Goal: Transaction & Acquisition: Purchase product/service

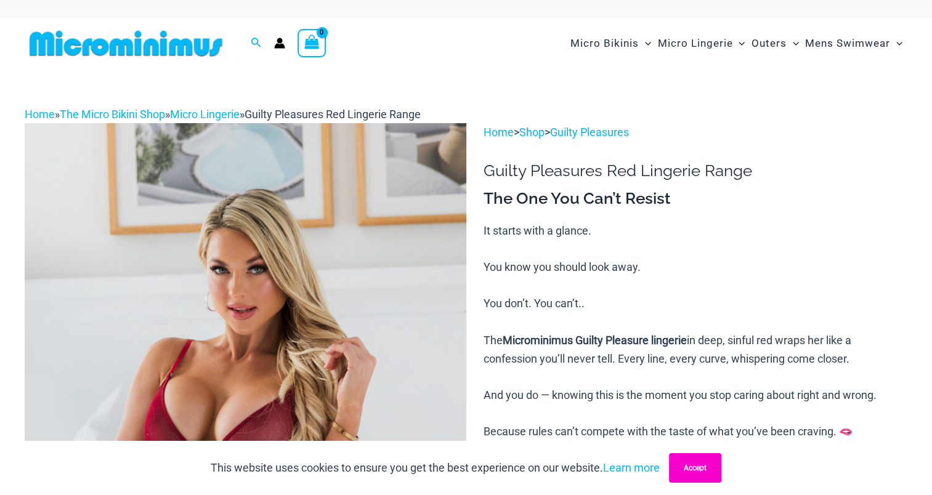
click at [696, 465] on button "Accept" at bounding box center [695, 469] width 52 height 30
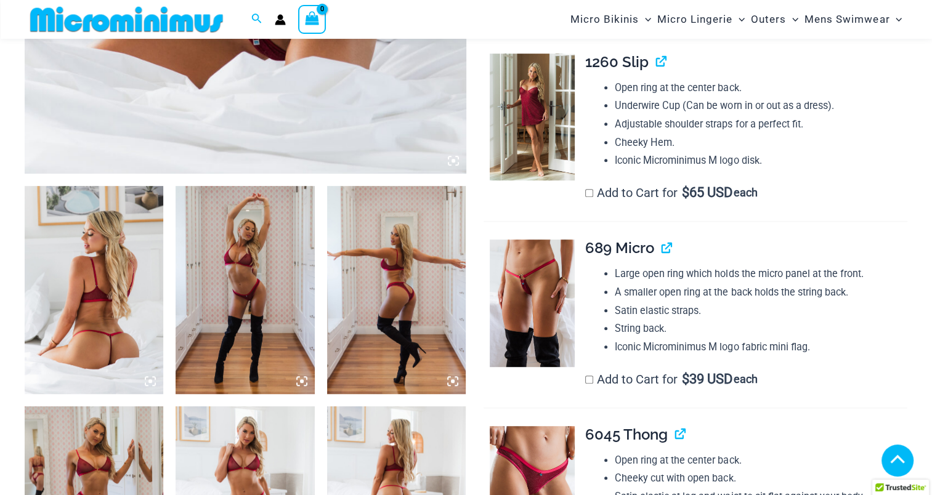
scroll to position [605, 0]
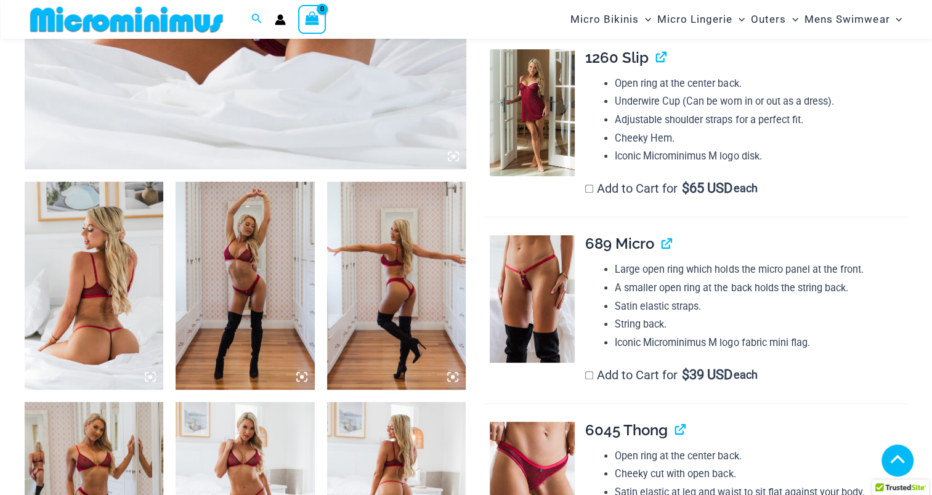
click at [143, 308] on img at bounding box center [94, 286] width 139 height 208
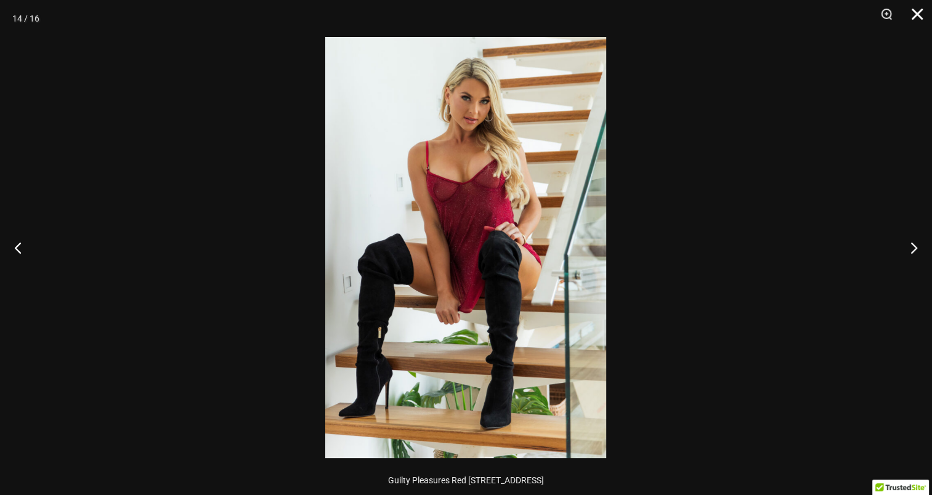
click at [912, 15] on button "Close" at bounding box center [913, 18] width 31 height 37
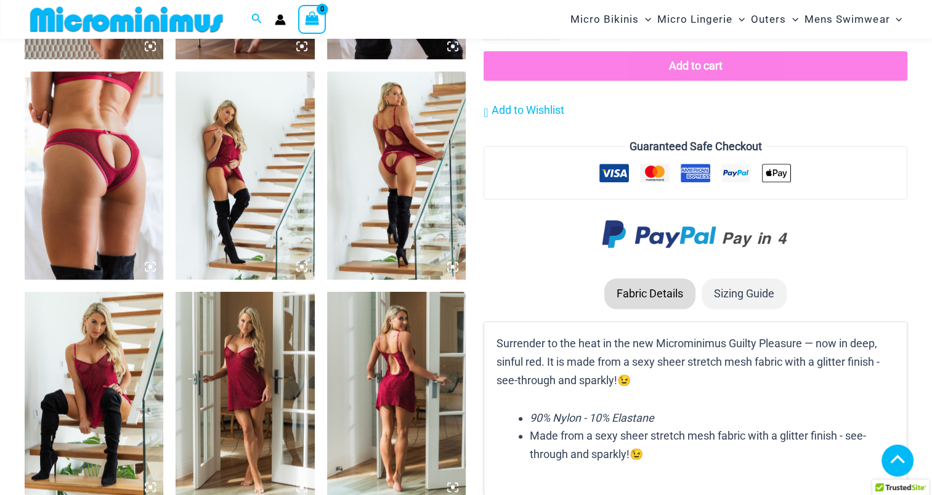
scroll to position [1406, 0]
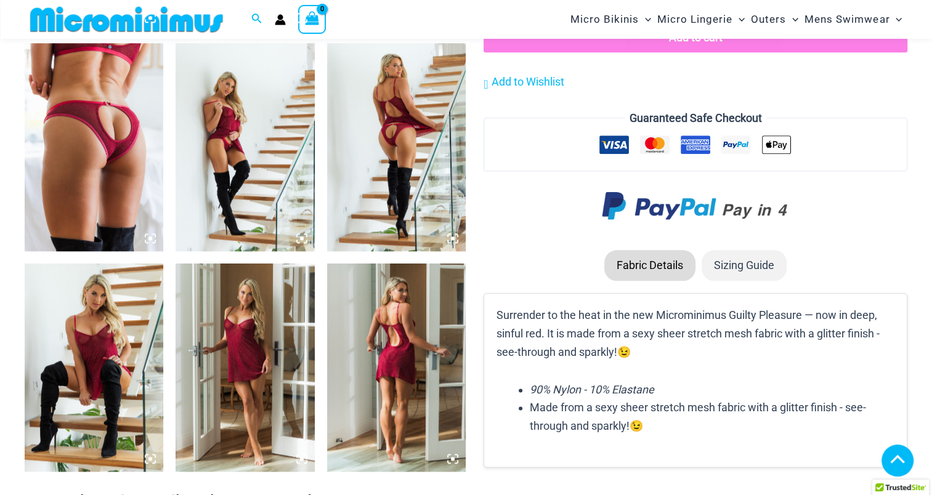
click at [739, 273] on li "Sizing Guide" at bounding box center [744, 265] width 85 height 31
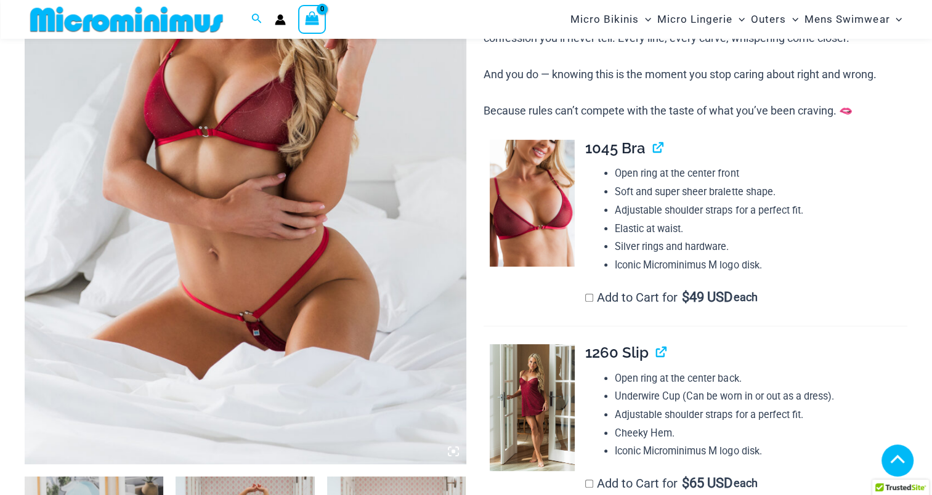
scroll to position [297, 0]
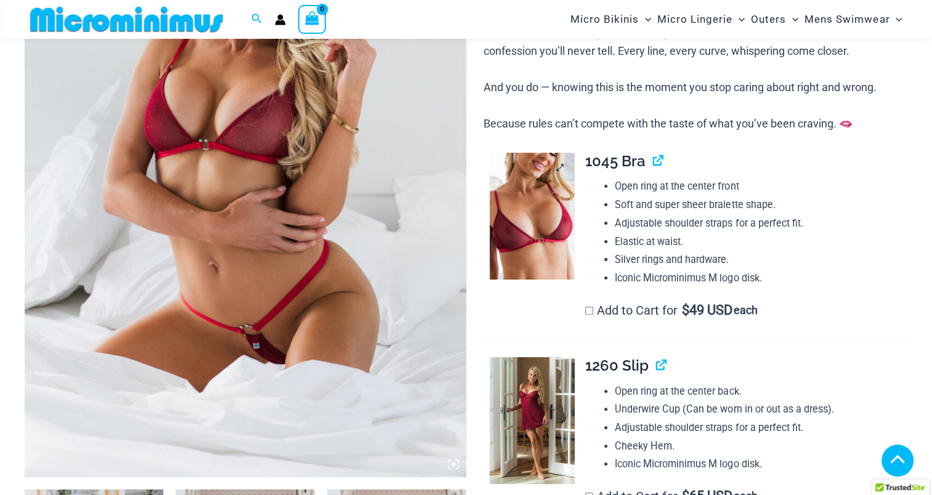
click at [535, 213] on img at bounding box center [532, 216] width 85 height 127
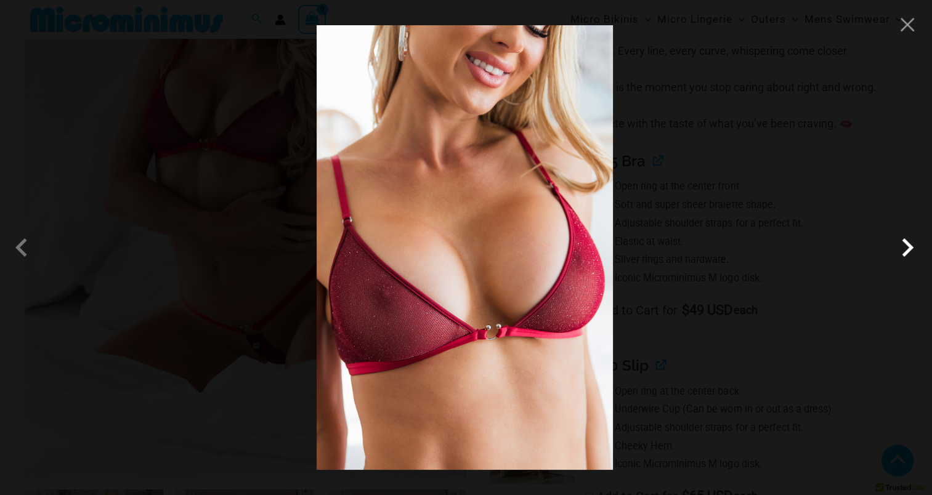
click at [910, 257] on span at bounding box center [907, 247] width 37 height 37
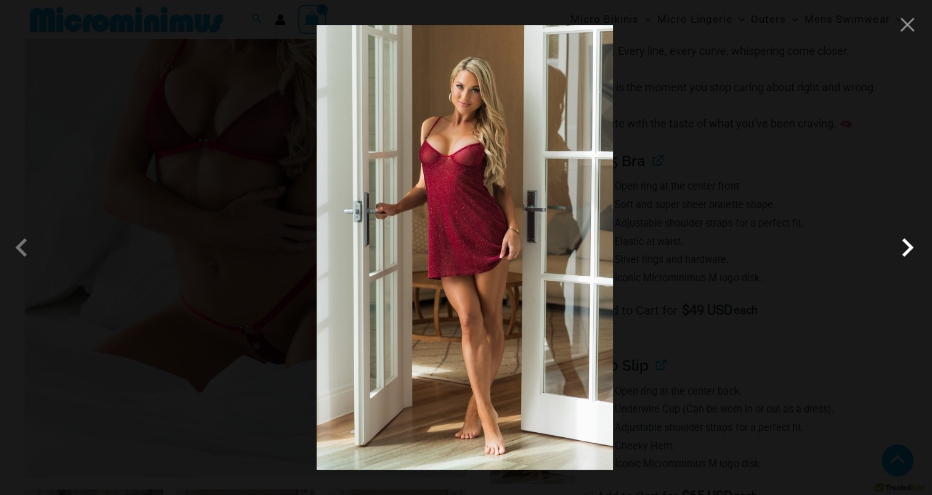
click at [910, 257] on span at bounding box center [907, 247] width 37 height 37
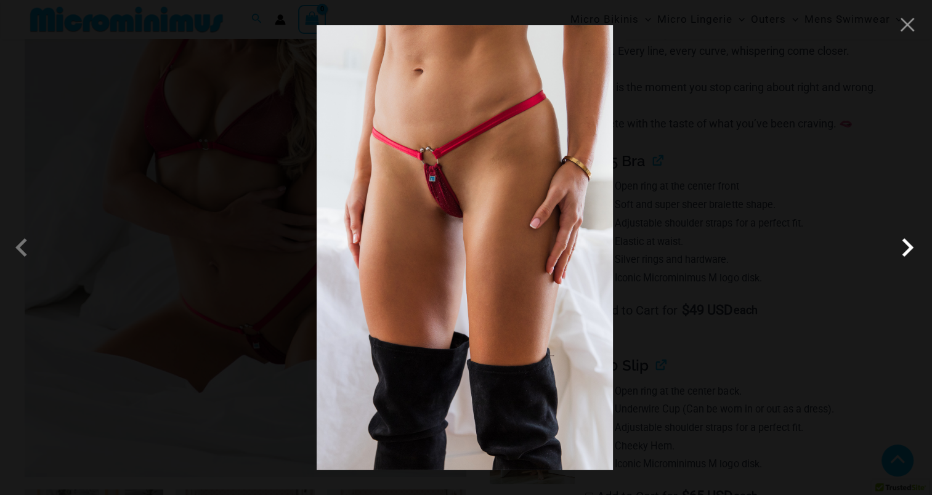
click at [910, 257] on span at bounding box center [907, 247] width 37 height 37
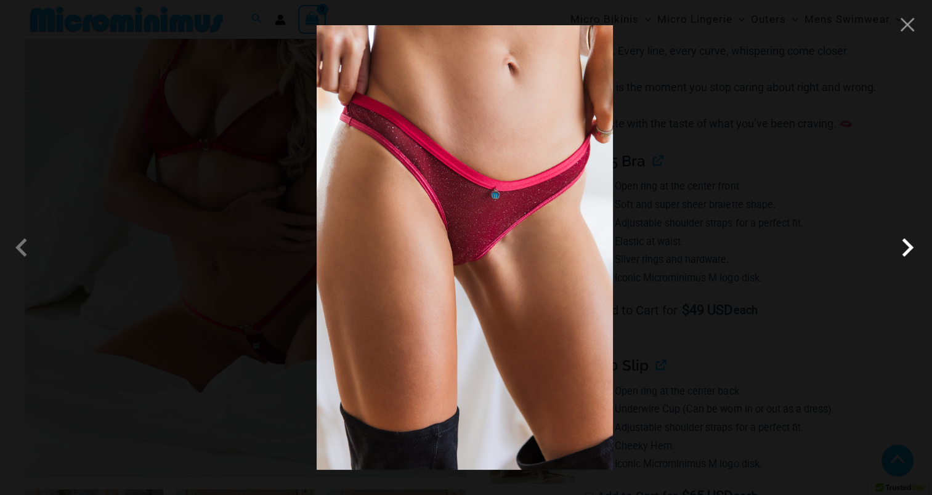
click at [910, 257] on span at bounding box center [907, 247] width 37 height 37
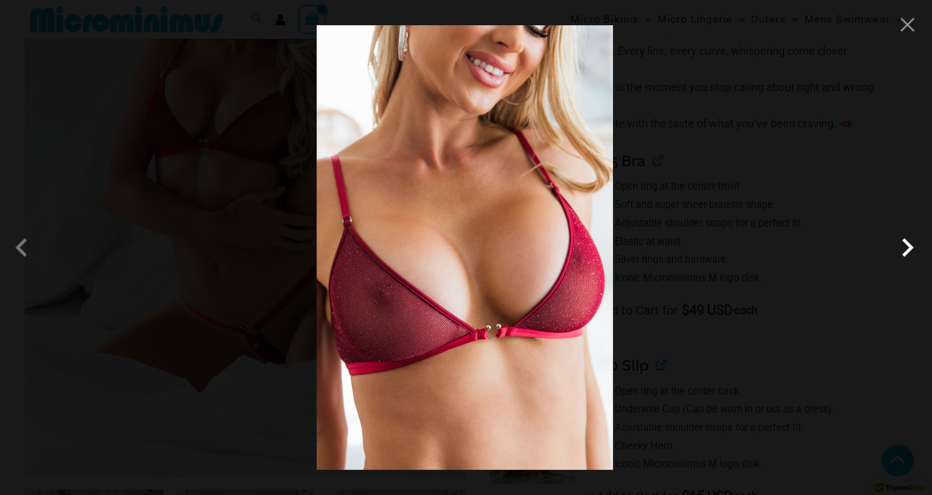
click at [910, 257] on span at bounding box center [907, 247] width 37 height 37
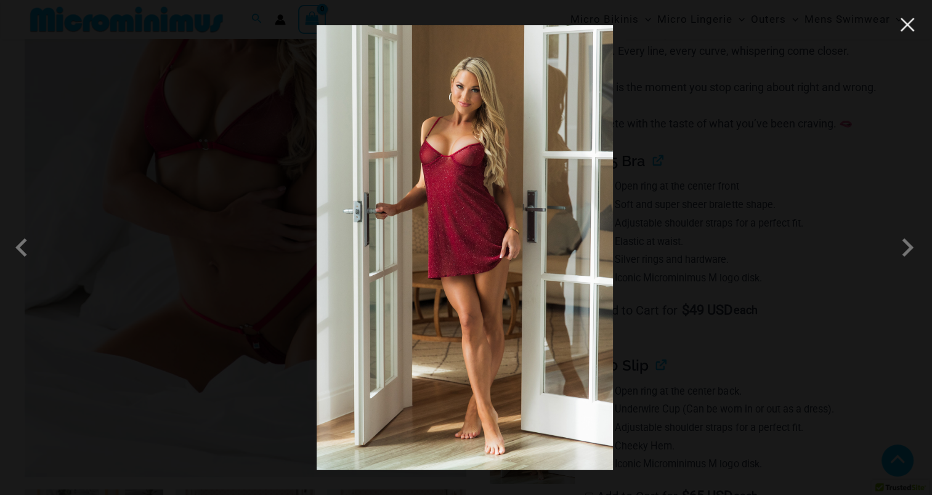
click at [901, 33] on button "Close" at bounding box center [907, 24] width 18 height 18
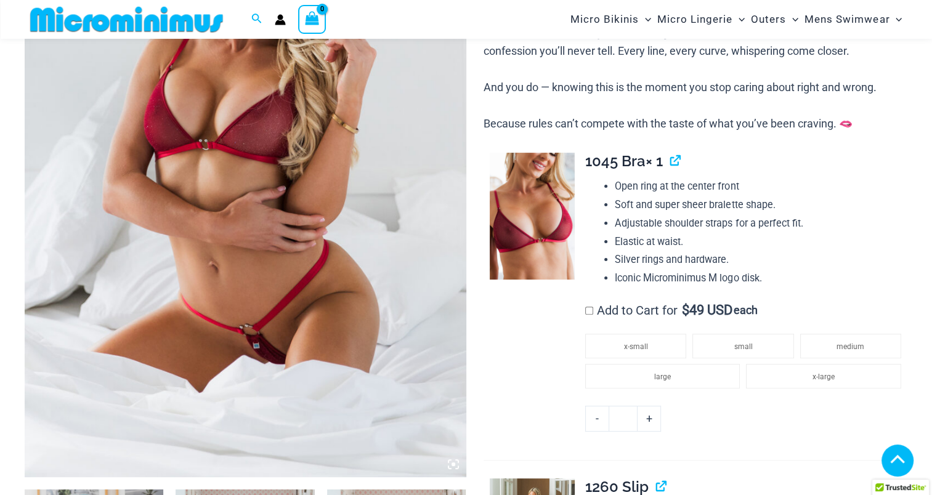
scroll to position [359, 0]
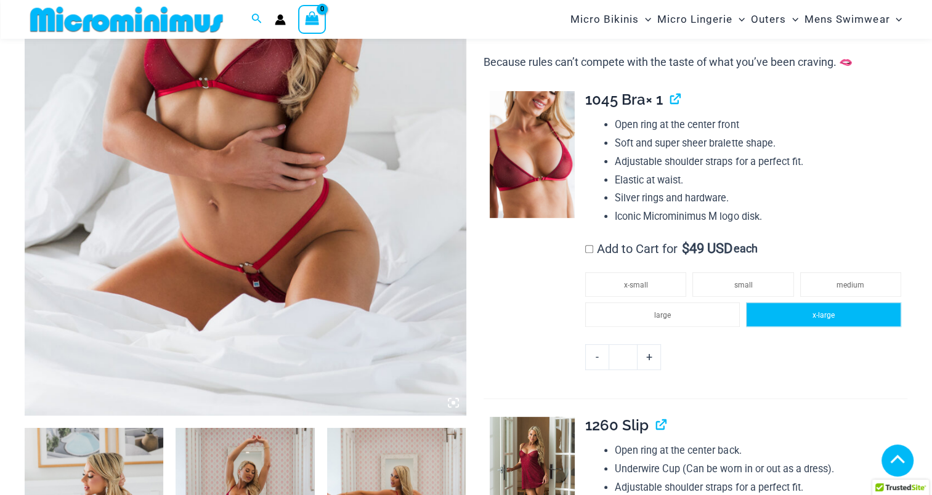
click at [821, 319] on span "x-large" at bounding box center [824, 315] width 22 height 9
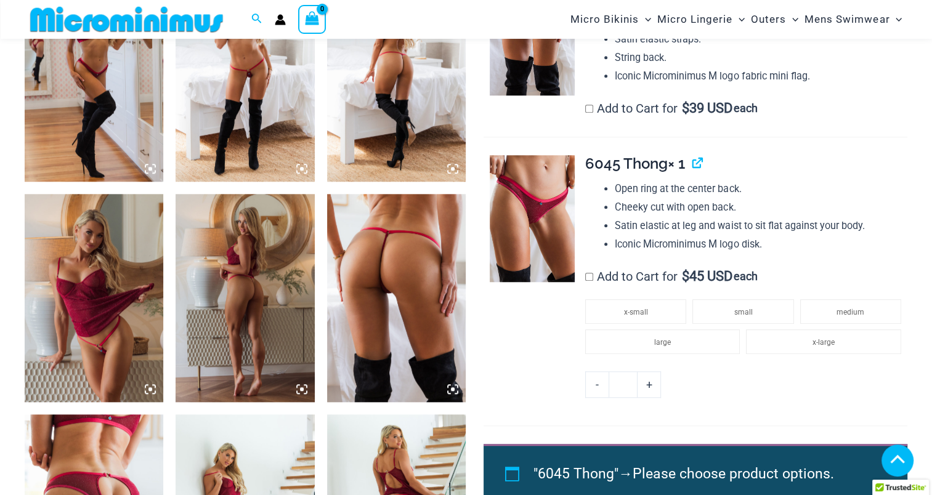
scroll to position [1036, 0]
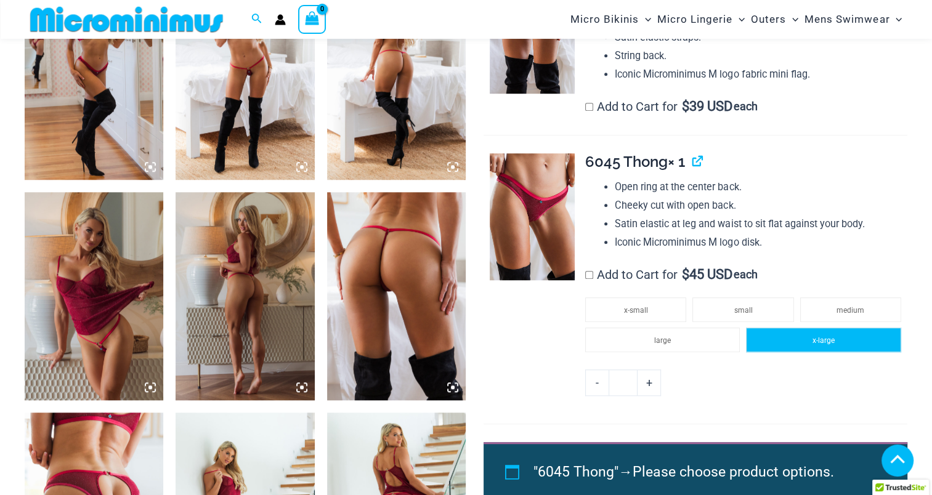
click at [811, 338] on li "x-large" at bounding box center [823, 340] width 155 height 25
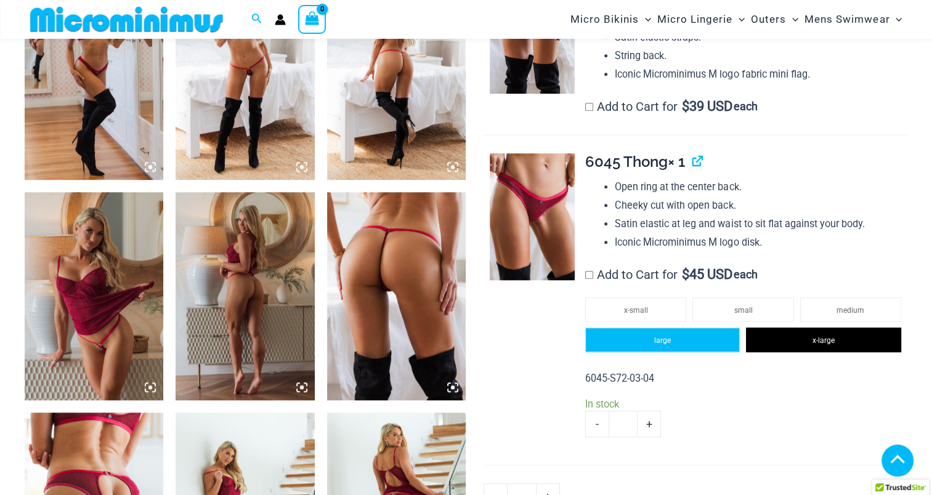
click at [703, 343] on li "large" at bounding box center [662, 340] width 155 height 25
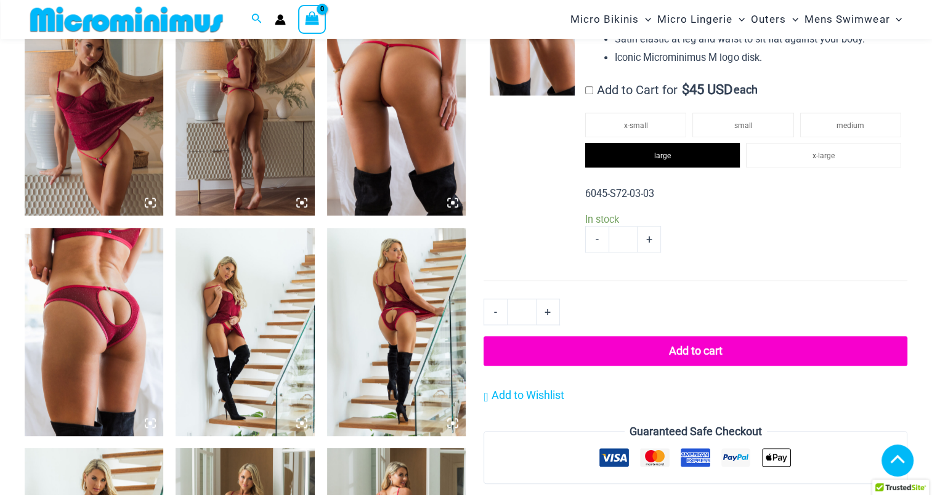
scroll to position [1283, 0]
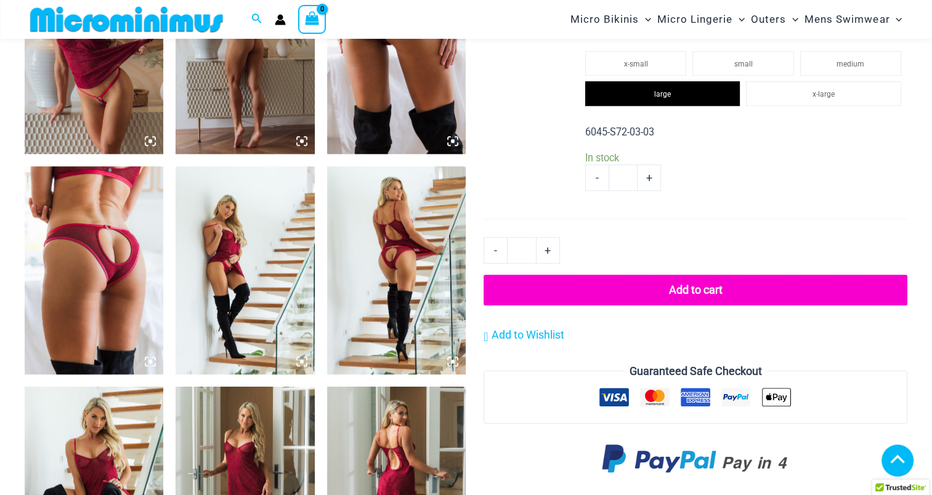
click at [705, 283] on button "Add to cart" at bounding box center [696, 290] width 424 height 31
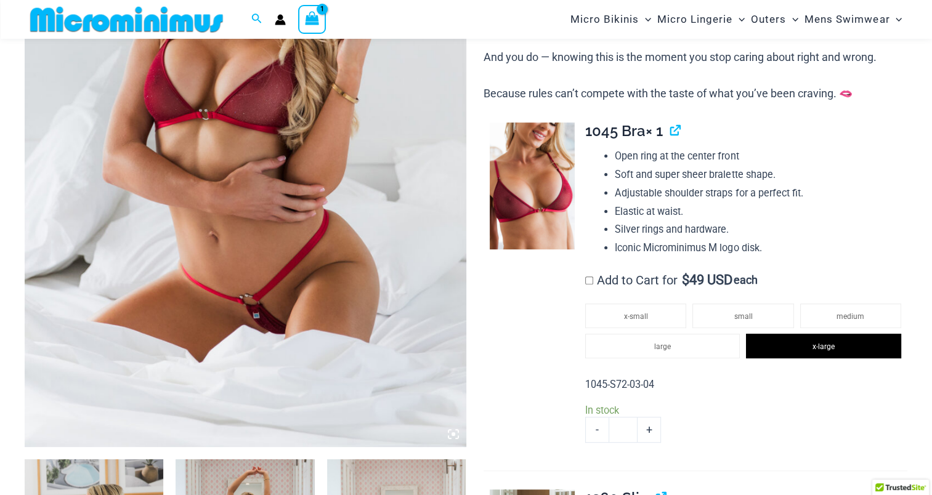
scroll to position [51, 0]
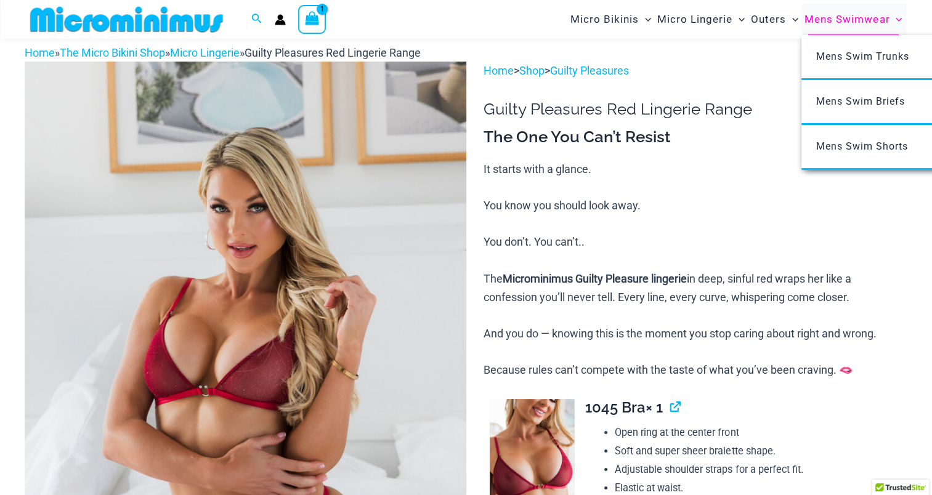
click at [843, 20] on span "Mens Swimwear" at bounding box center [847, 19] width 85 height 31
click at [847, 51] on span "Mens Swim Trunks" at bounding box center [862, 57] width 93 height 12
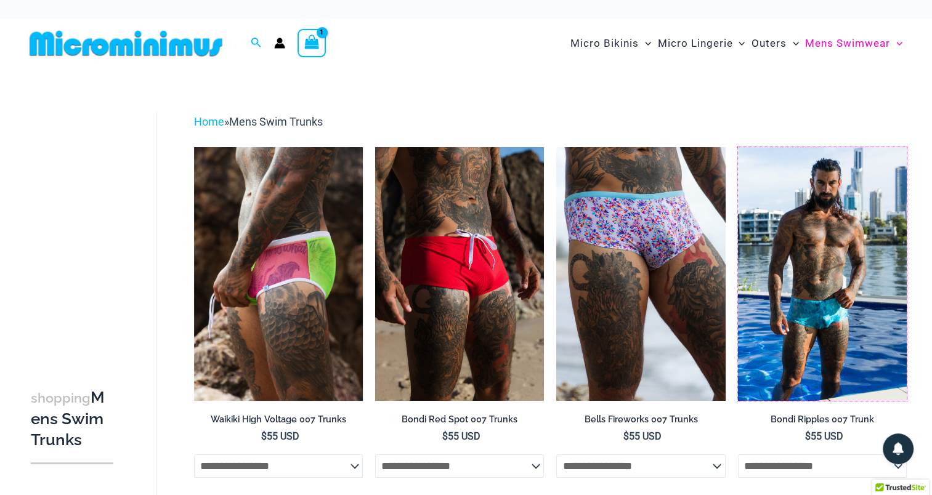
click at [738, 147] on img at bounding box center [738, 147] width 0 height 0
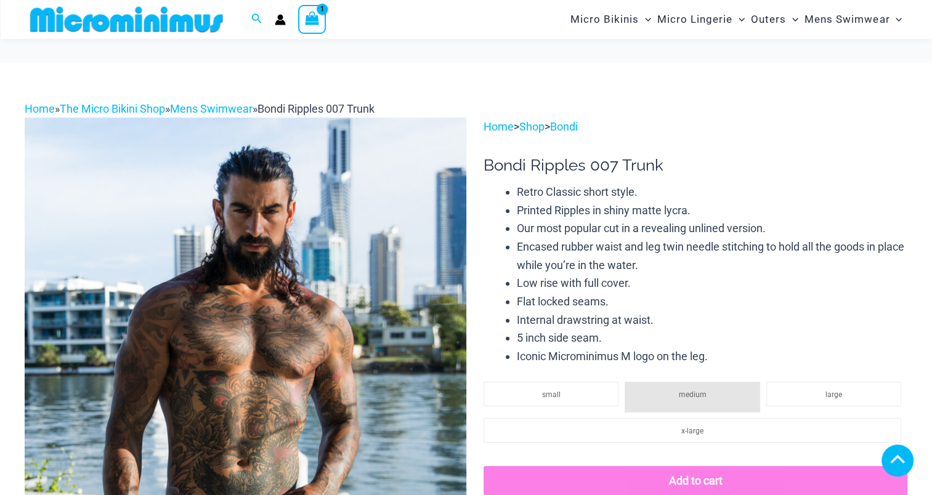
scroll to position [246, 0]
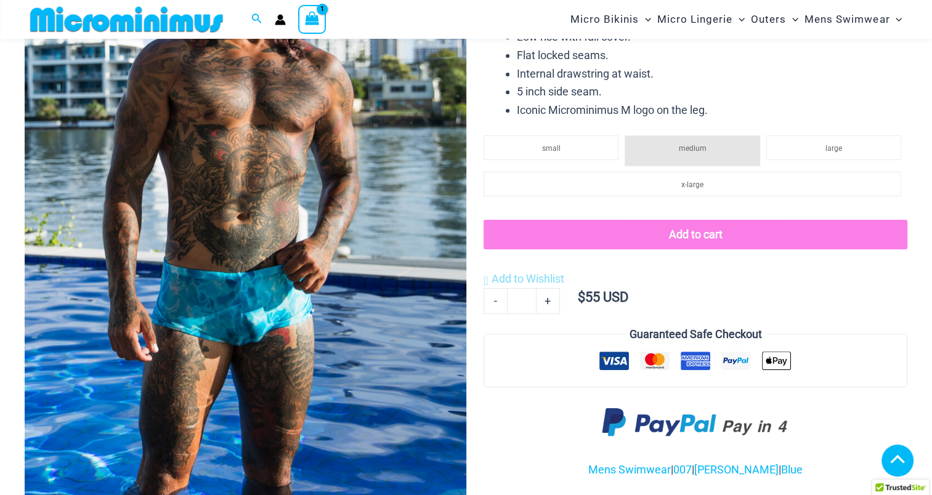
click at [254, 318] on img at bounding box center [246, 202] width 442 height 662
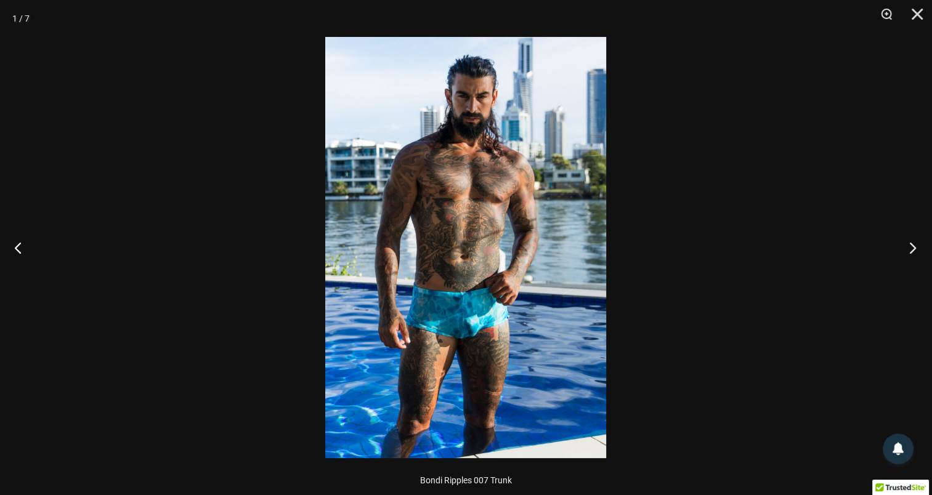
click at [913, 246] on button "Next" at bounding box center [909, 248] width 46 height 62
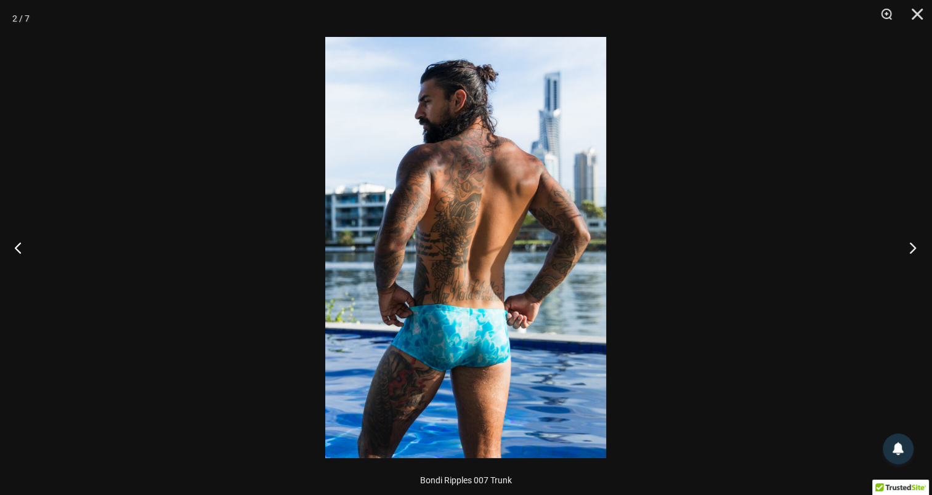
click at [913, 246] on button "Next" at bounding box center [909, 248] width 46 height 62
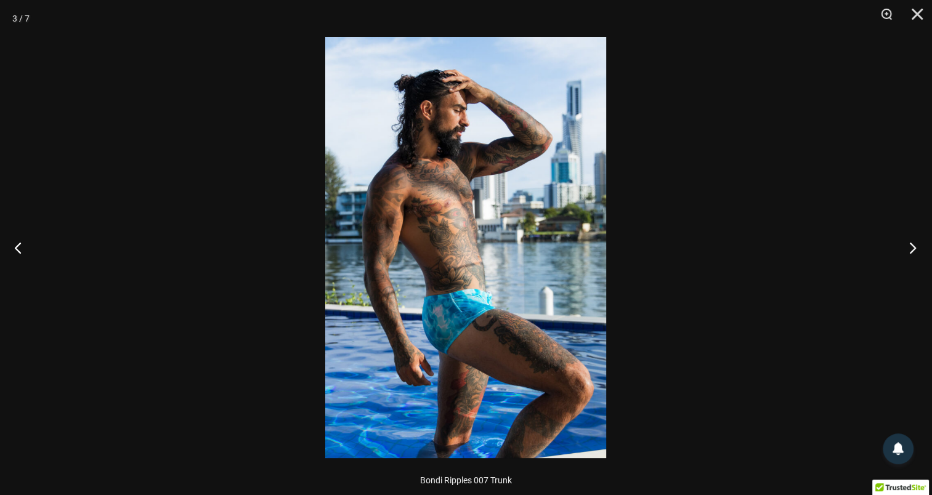
click at [913, 246] on button "Next" at bounding box center [909, 248] width 46 height 62
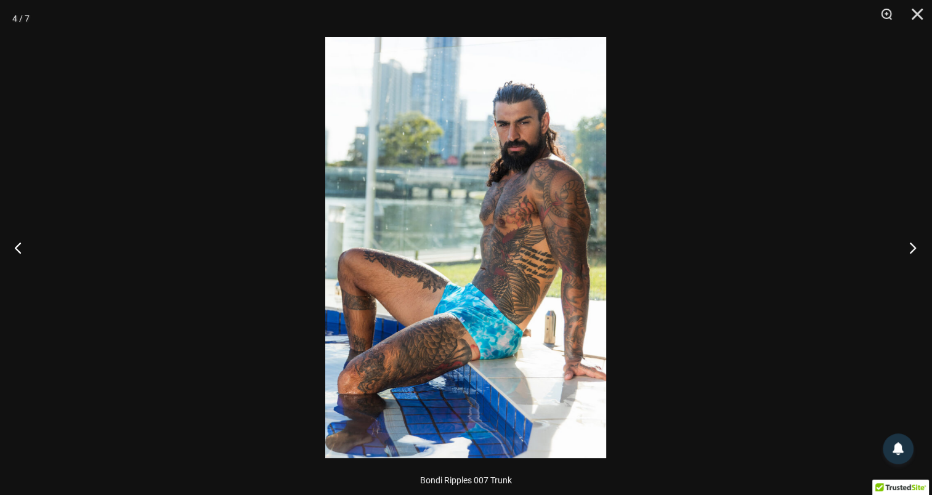
click at [913, 246] on button "Next" at bounding box center [909, 248] width 46 height 62
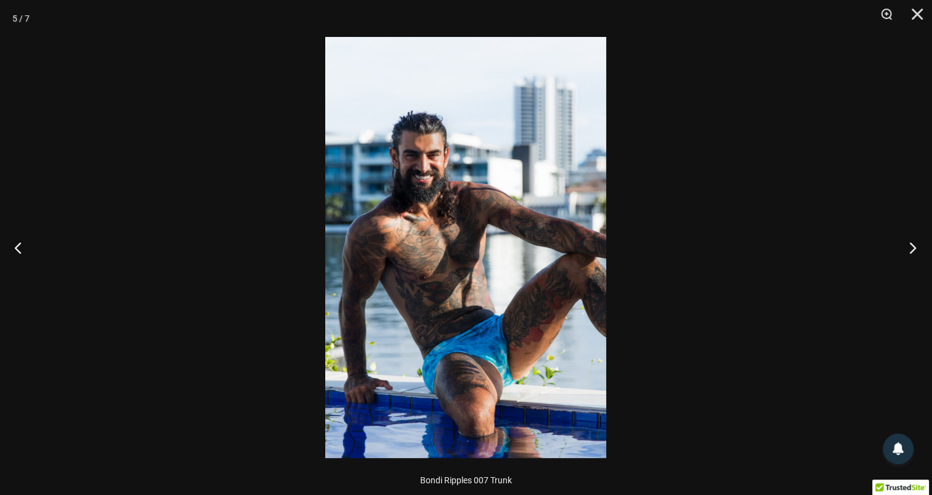
click at [913, 246] on button "Next" at bounding box center [909, 248] width 46 height 62
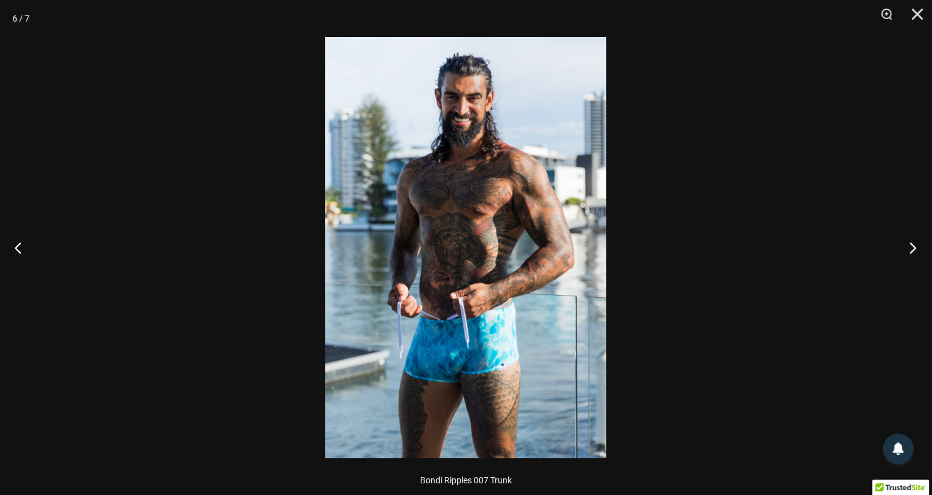
click at [913, 246] on button "Next" at bounding box center [909, 248] width 46 height 62
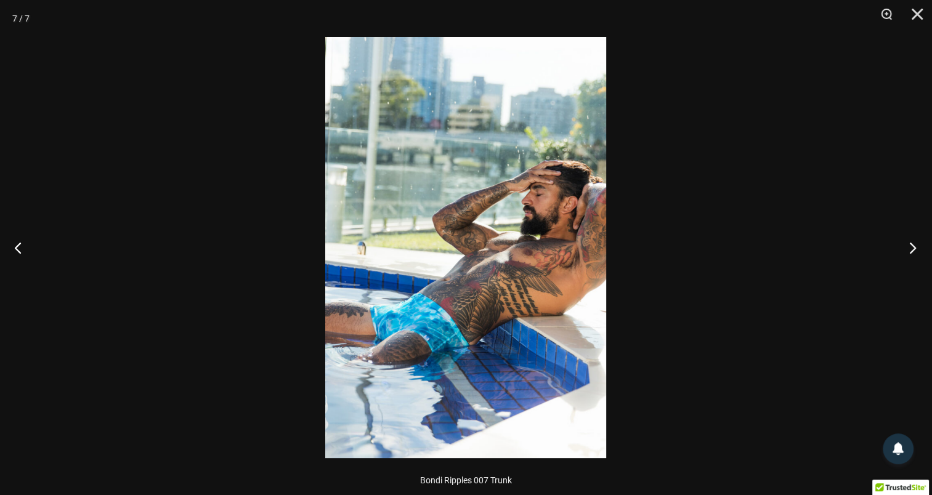
click at [913, 246] on button "Next" at bounding box center [909, 248] width 46 height 62
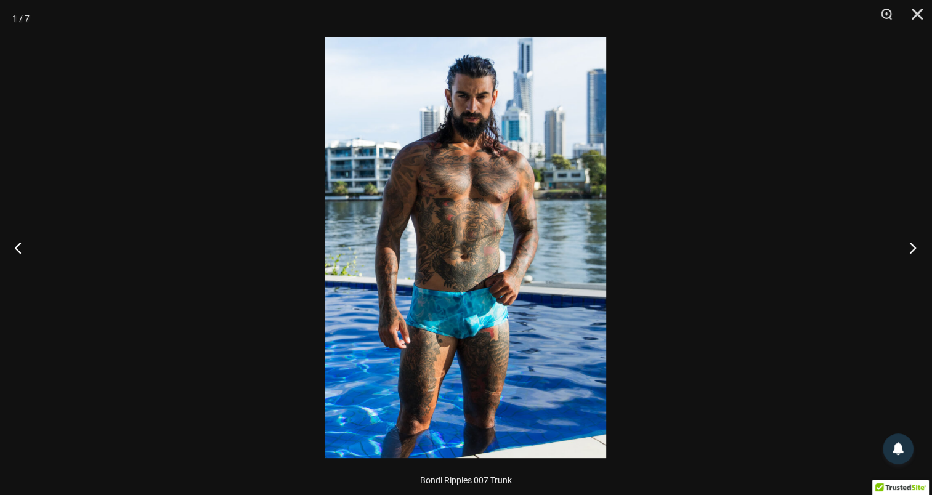
click at [913, 246] on button "Next" at bounding box center [909, 248] width 46 height 62
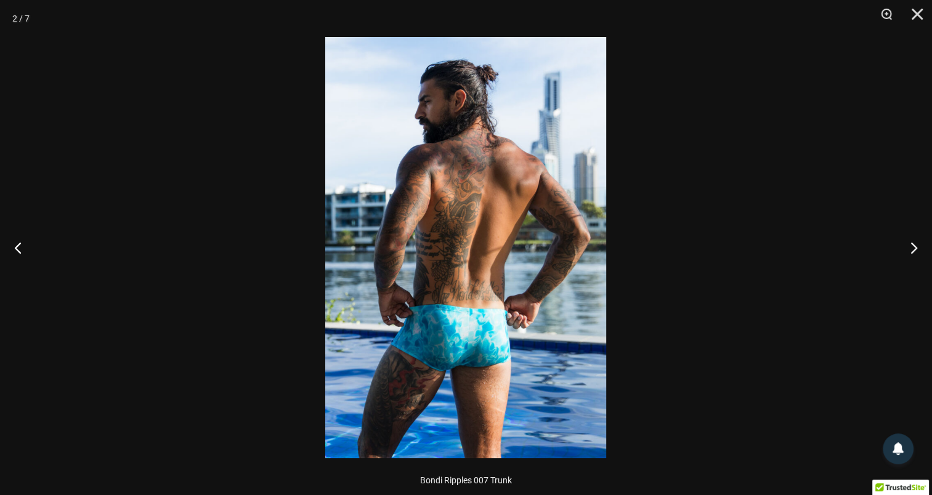
click at [888, 180] on div at bounding box center [466, 247] width 932 height 495
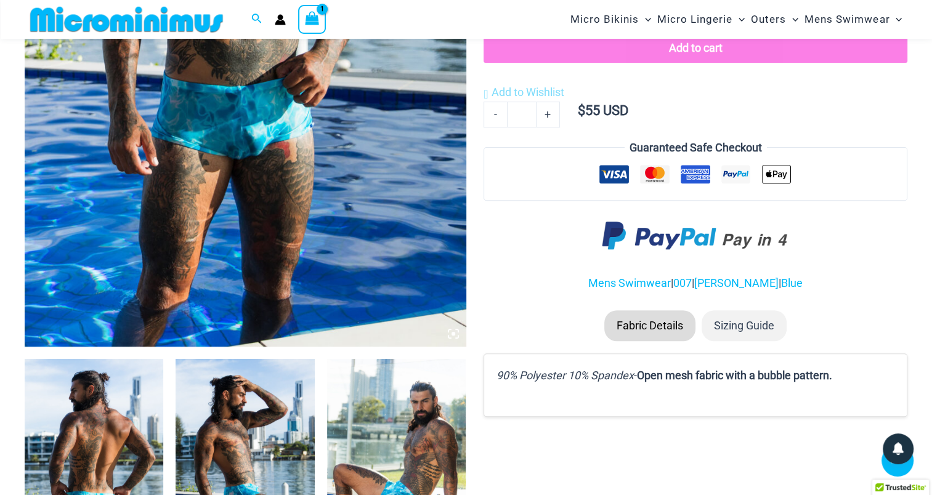
scroll to position [487, 0]
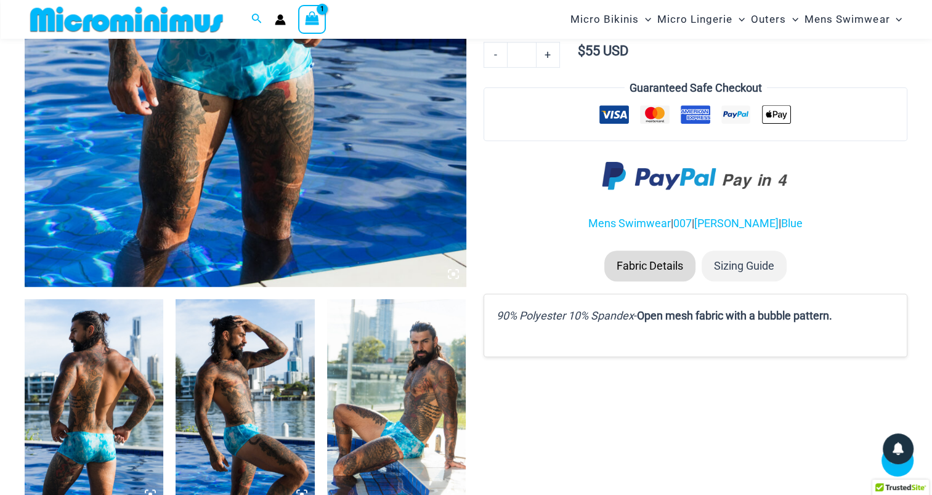
click at [762, 259] on li "Sizing Guide" at bounding box center [744, 266] width 85 height 31
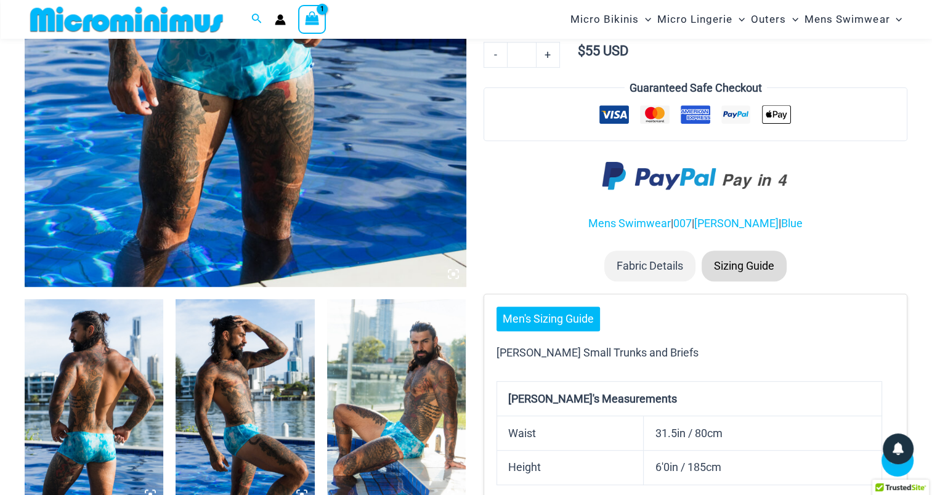
click at [565, 318] on link "Men's Sizing Guide" at bounding box center [549, 319] width 104 height 25
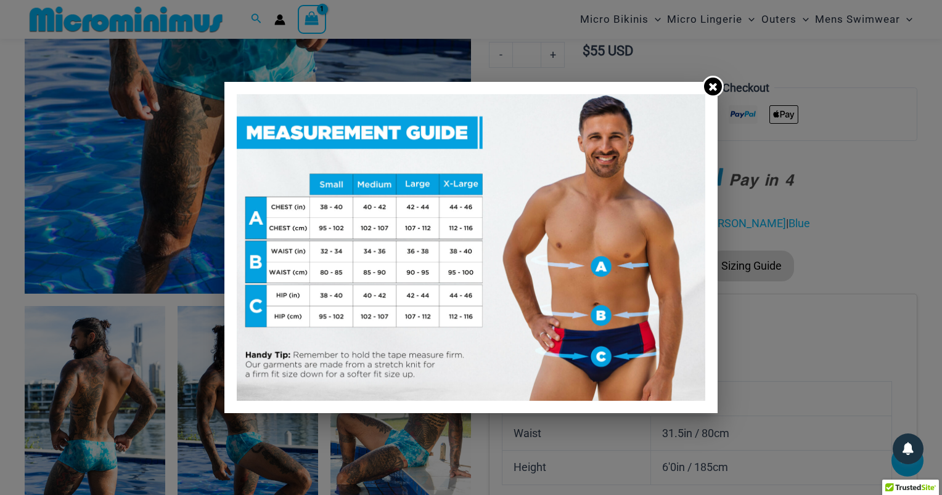
click at [710, 84] on icon at bounding box center [713, 87] width 8 height 8
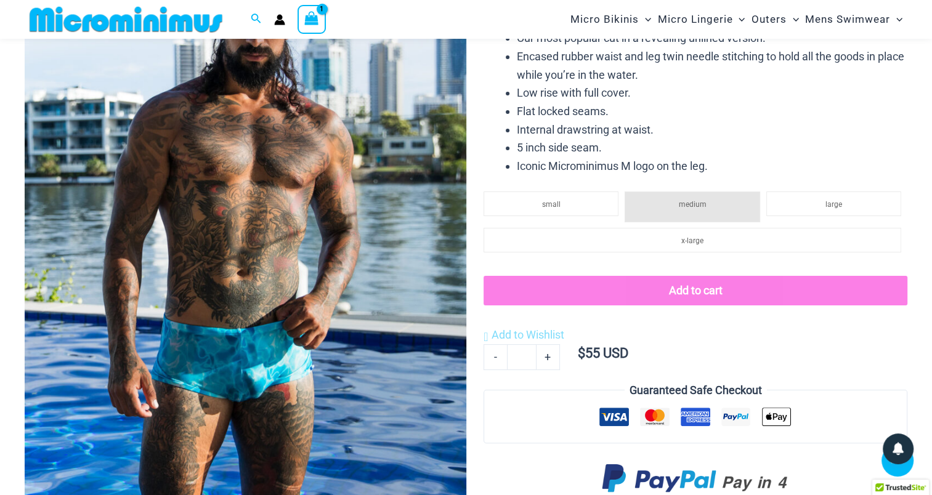
scroll to position [179, 0]
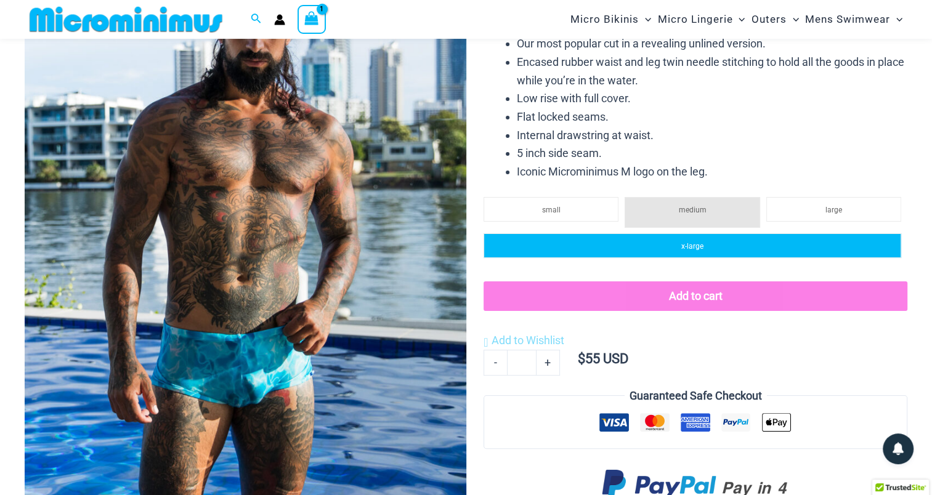
click at [678, 240] on li "x-large" at bounding box center [693, 246] width 418 height 25
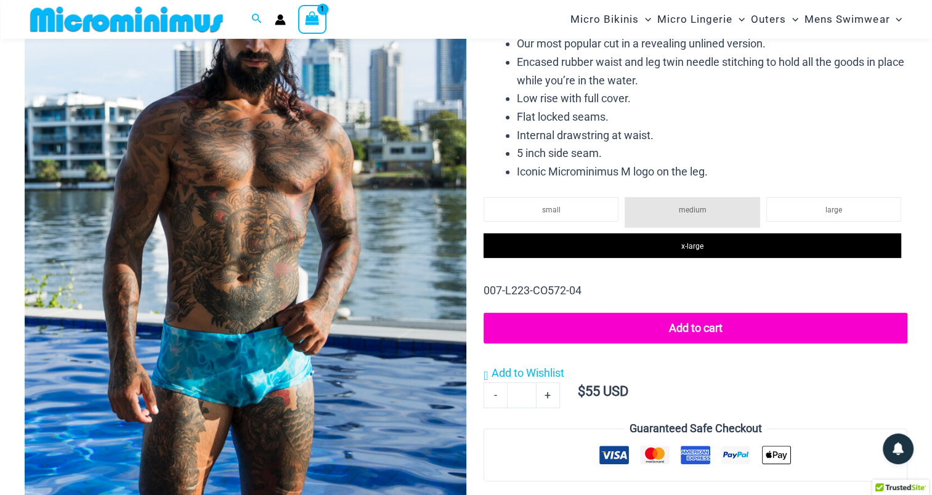
click at [692, 328] on button "Add to cart" at bounding box center [696, 328] width 424 height 31
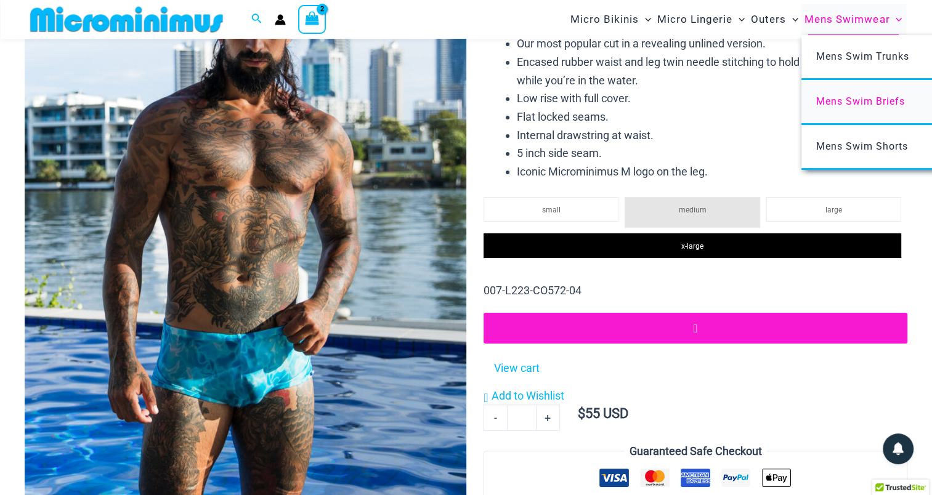
click at [861, 105] on span "Mens Swim Briefs" at bounding box center [860, 102] width 89 height 12
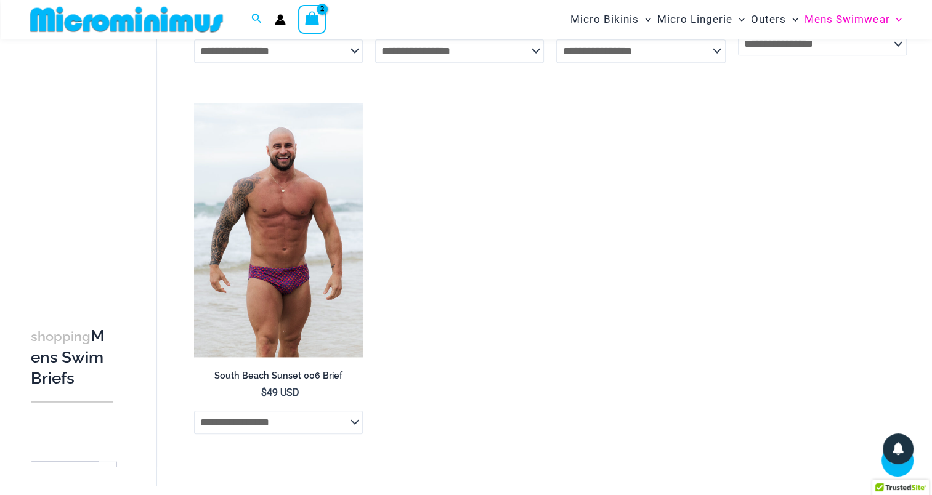
scroll to position [359, 0]
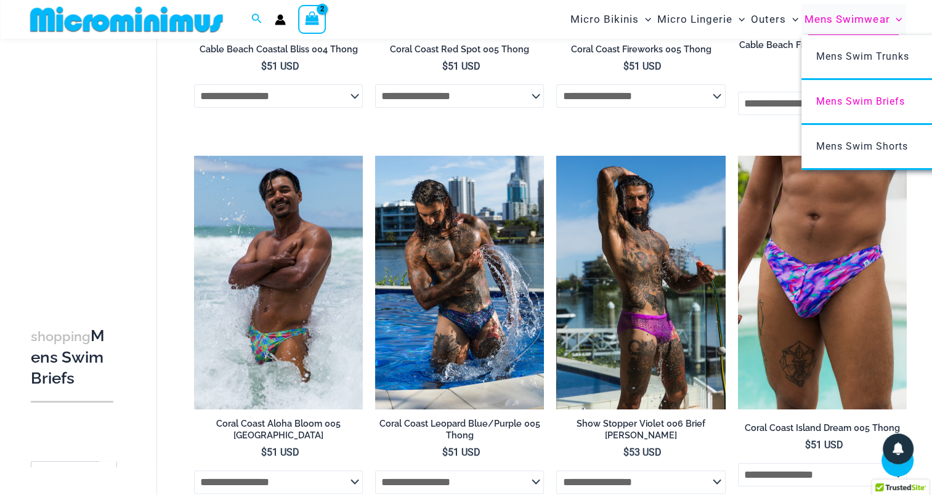
click at [834, 18] on span "Mens Swimwear" at bounding box center [847, 19] width 85 height 31
click at [836, 148] on span "Mens Swim Shorts" at bounding box center [862, 146] width 92 height 12
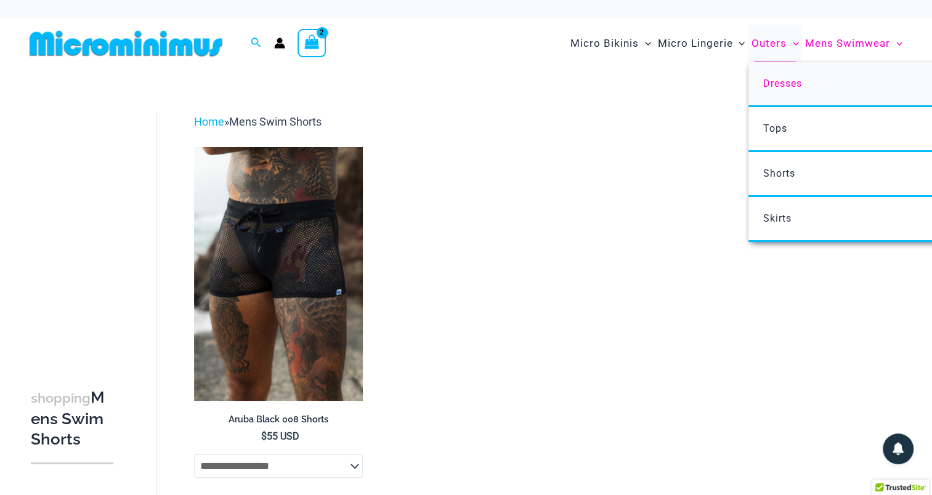
click at [768, 84] on span "Dresses" at bounding box center [782, 84] width 39 height 12
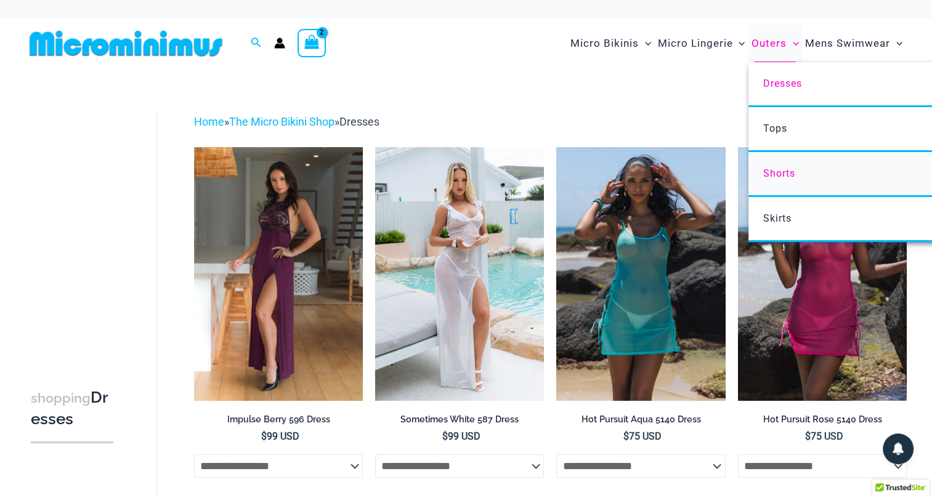
click at [771, 174] on span "Shorts" at bounding box center [779, 174] width 32 height 12
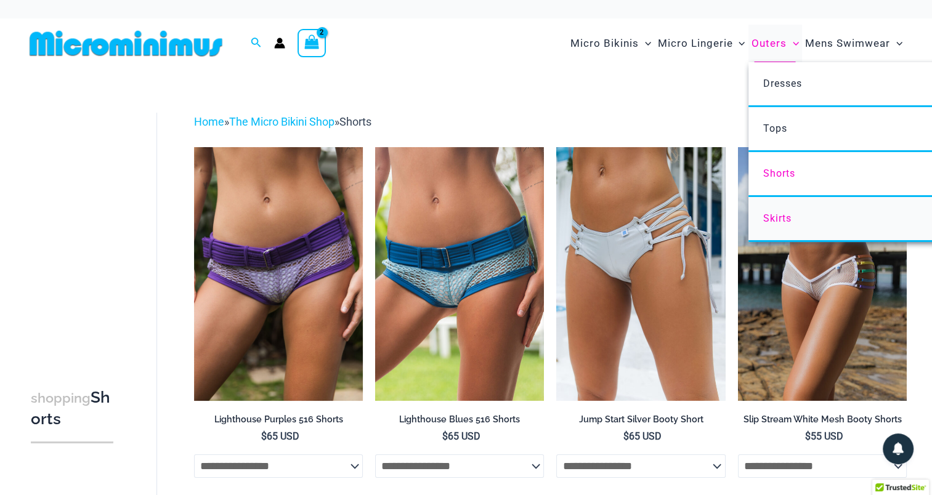
click at [769, 221] on span "Skirts" at bounding box center [777, 219] width 28 height 12
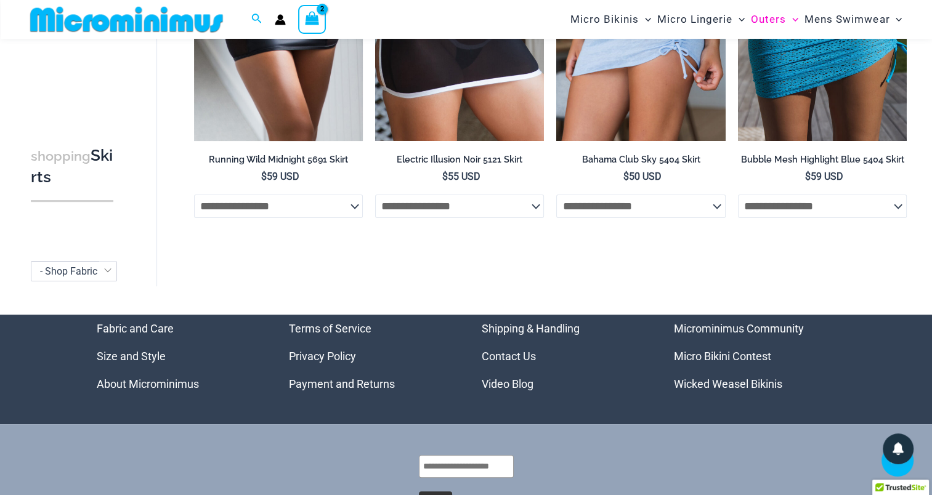
scroll to position [348, 0]
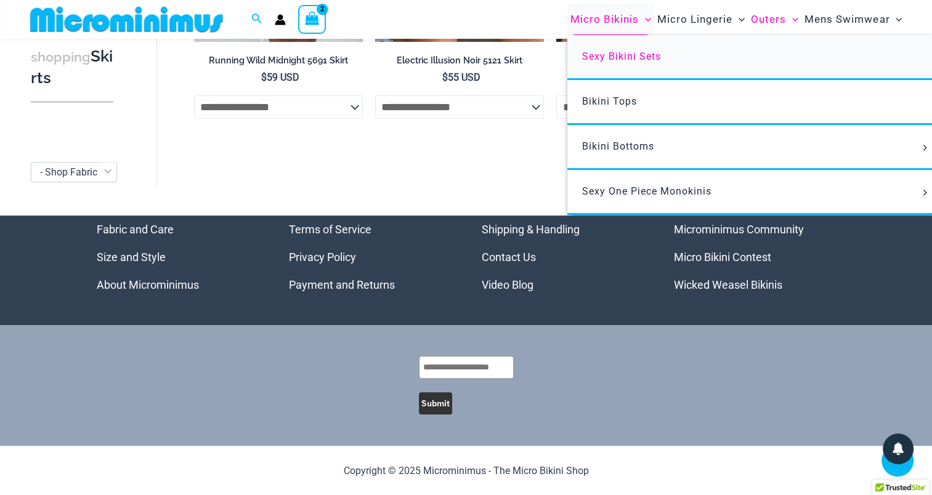
click at [615, 62] on link "Sexy Bikini Sets" at bounding box center [751, 57] width 367 height 45
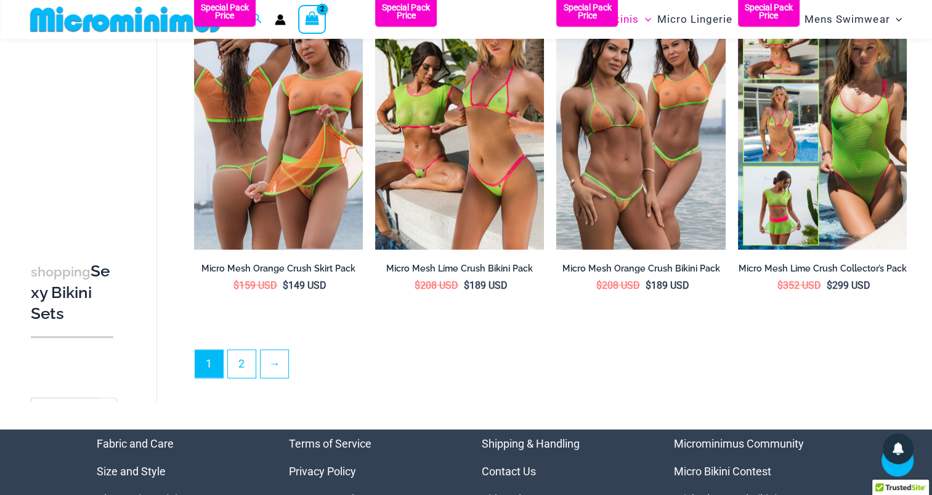
scroll to position [2578, 0]
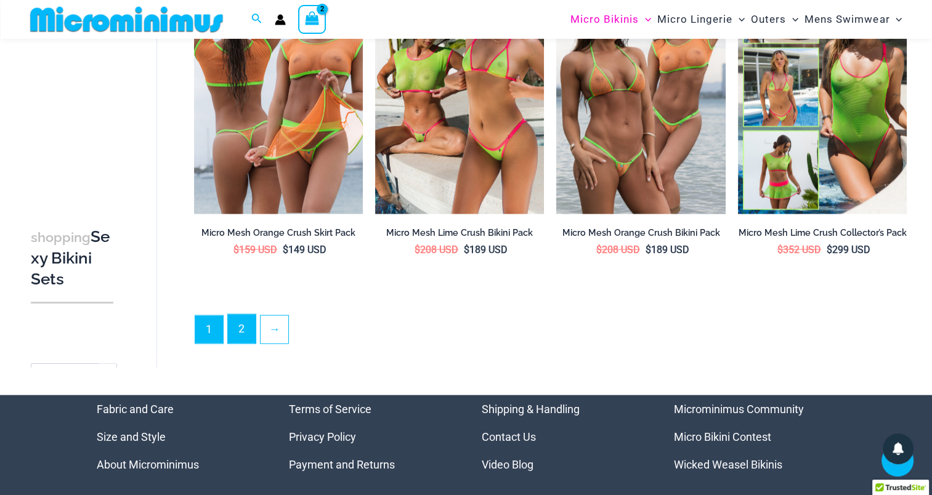
click at [243, 326] on link "2" at bounding box center [242, 329] width 28 height 29
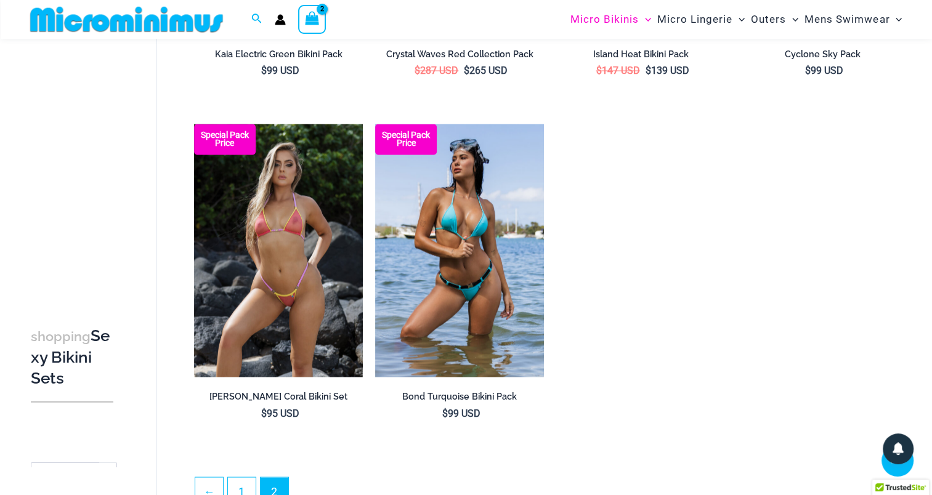
scroll to position [2146, 0]
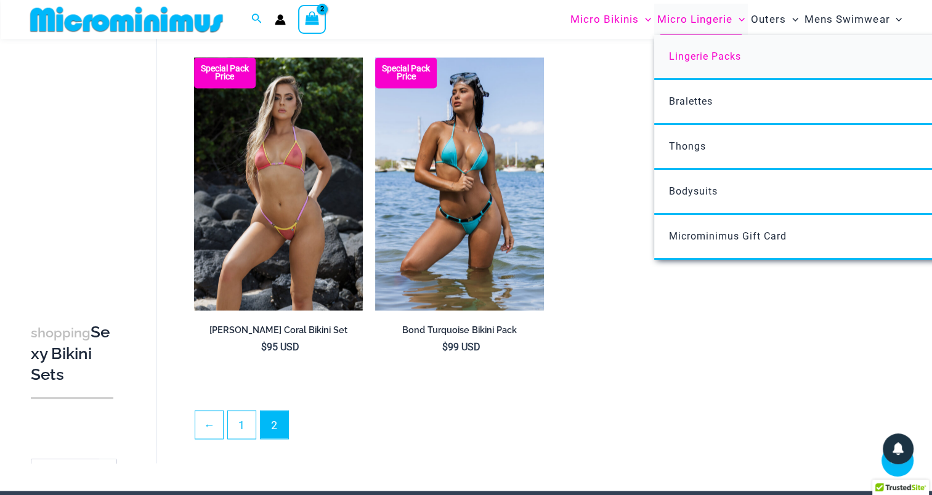
click at [692, 53] on span "Lingerie Packs" at bounding box center [705, 57] width 72 height 12
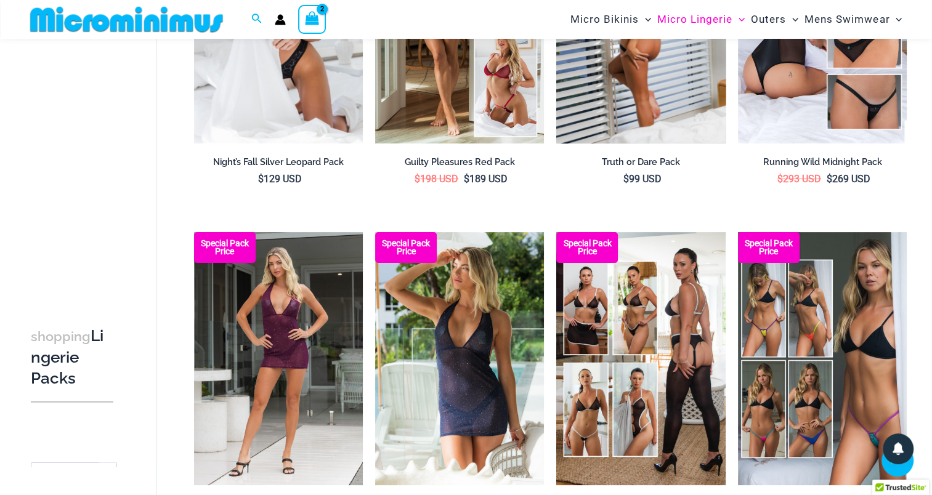
scroll to position [51, 0]
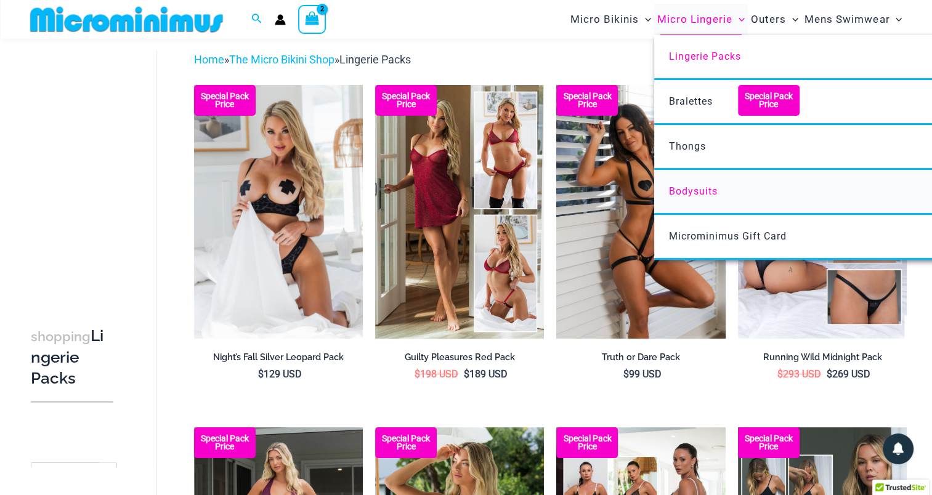
click at [692, 190] on span "Bodysuits" at bounding box center [693, 191] width 49 height 12
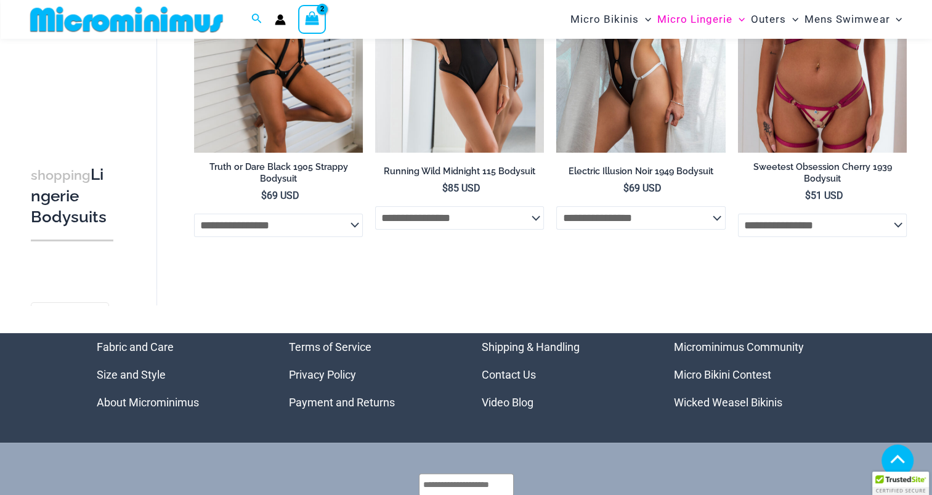
scroll to position [52, 0]
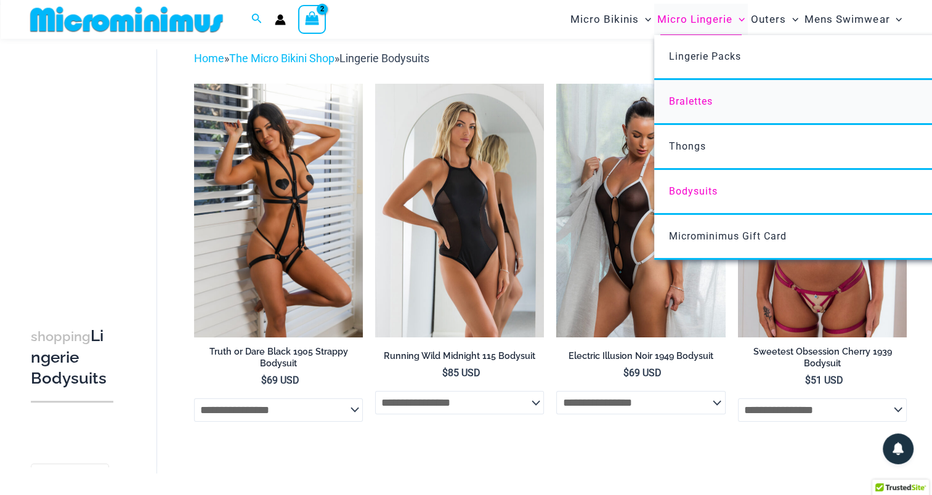
click at [695, 101] on span "Bralettes" at bounding box center [691, 102] width 44 height 12
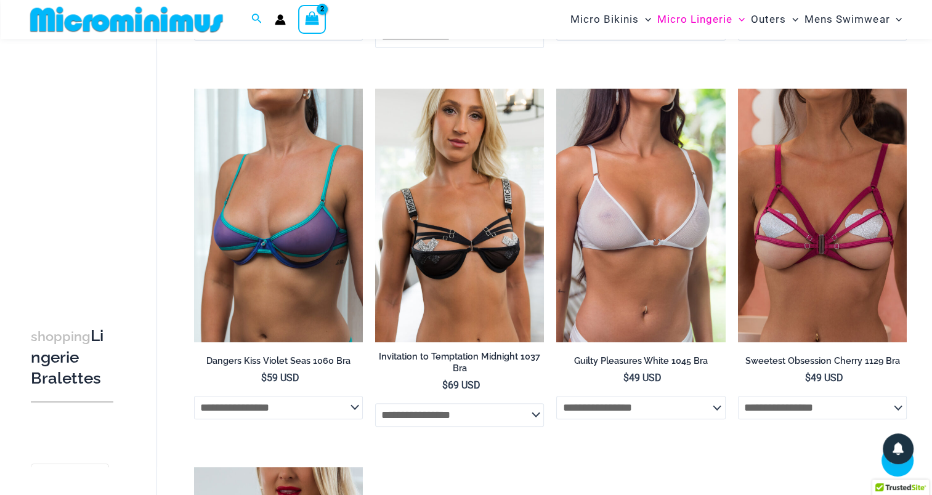
scroll to position [421, 0]
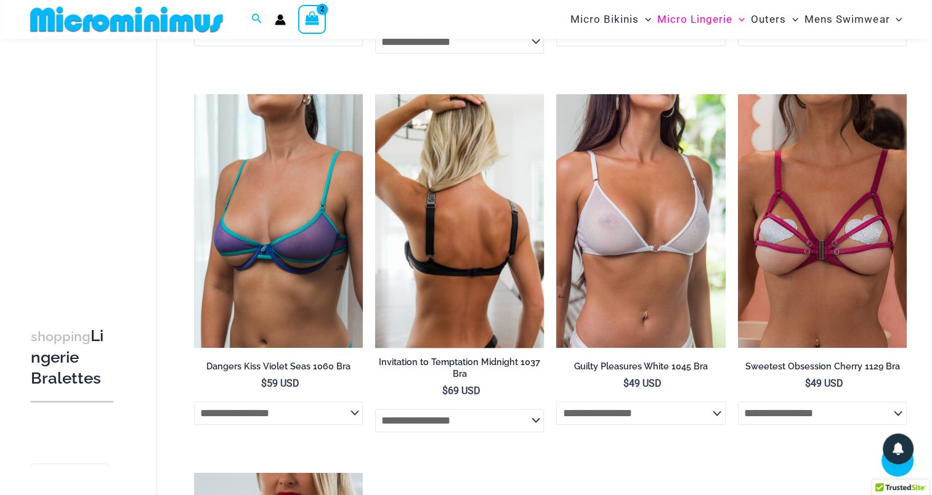
click at [533, 424] on select "**********" at bounding box center [459, 420] width 169 height 23
